Goal: Information Seeking & Learning: Learn about a topic

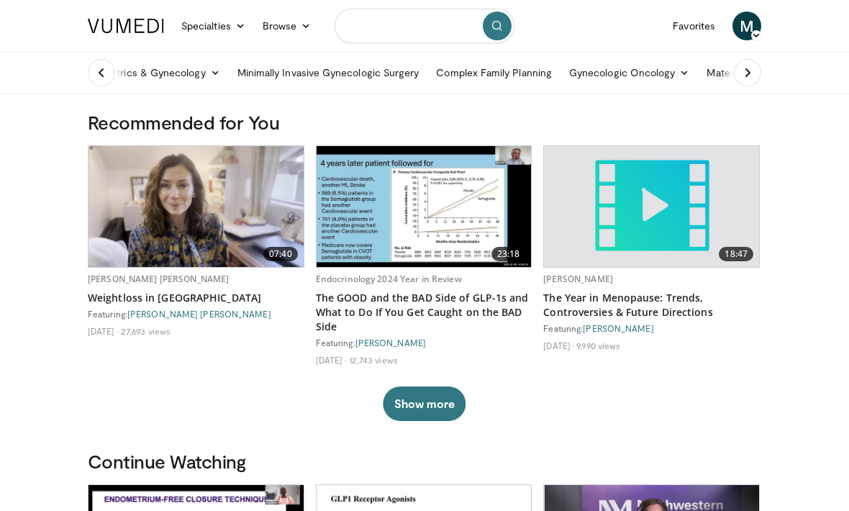
click at [388, 28] on input "Search topics, interventions" at bounding box center [425, 26] width 180 height 35
type input "**********"
click at [489, 37] on button "submit" at bounding box center [497, 26] width 29 height 29
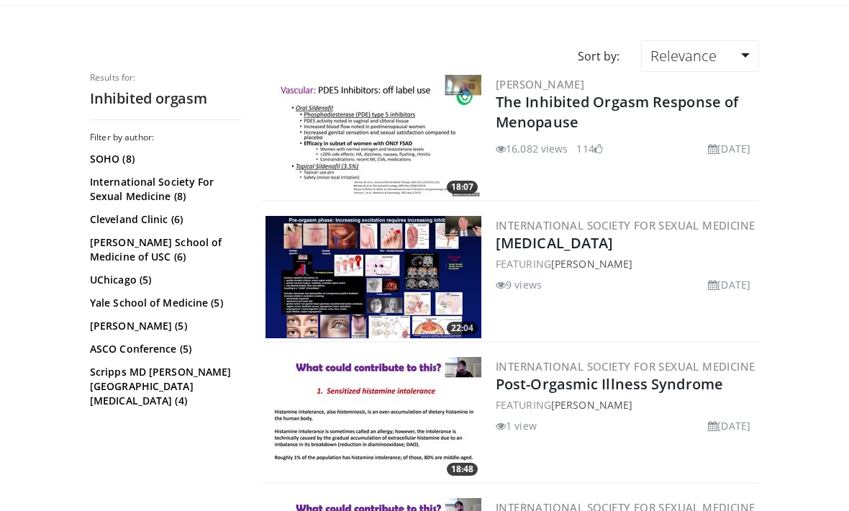
scroll to position [78, 0]
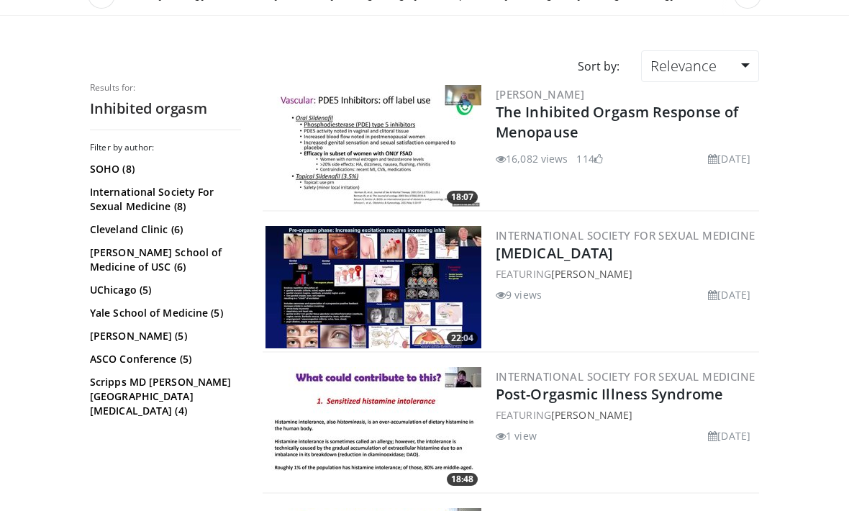
click at [624, 122] on link "The Inhibited Orgasm Response of Menopause" at bounding box center [617, 122] width 242 height 40
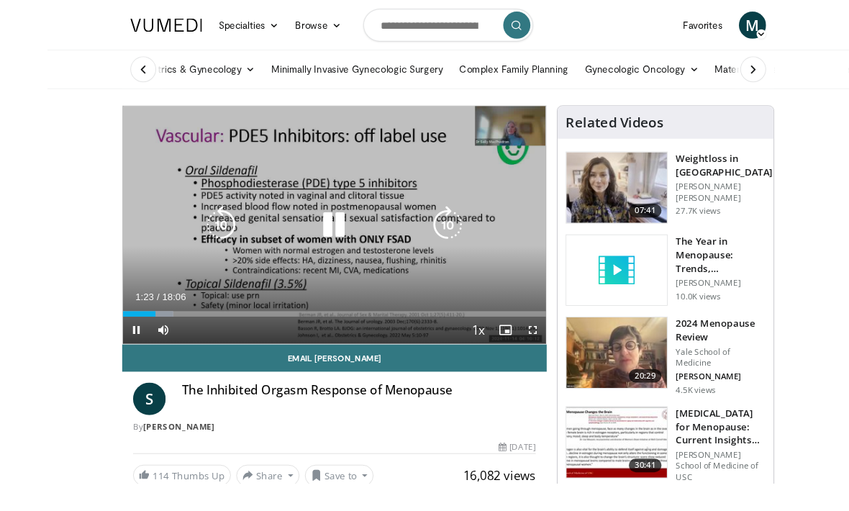
scroll to position [17, 0]
